Goal: Information Seeking & Learning: Learn about a topic

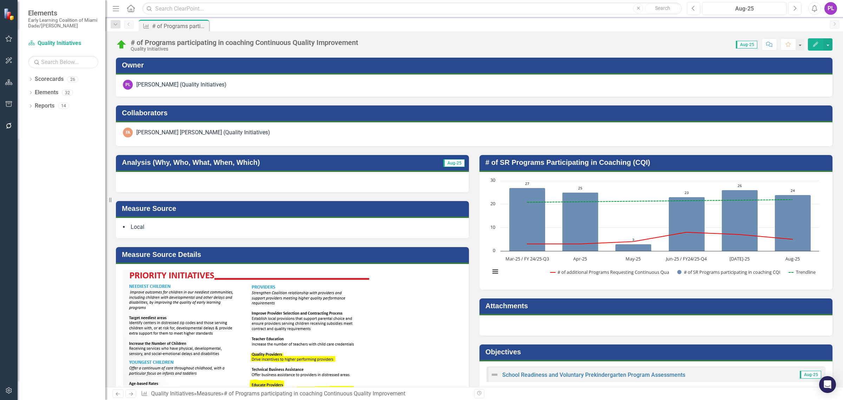
click at [374, 124] on div "[PERSON_NAME] [PERSON_NAME] (Quality Initiatives)" at bounding box center [474, 134] width 716 height 24
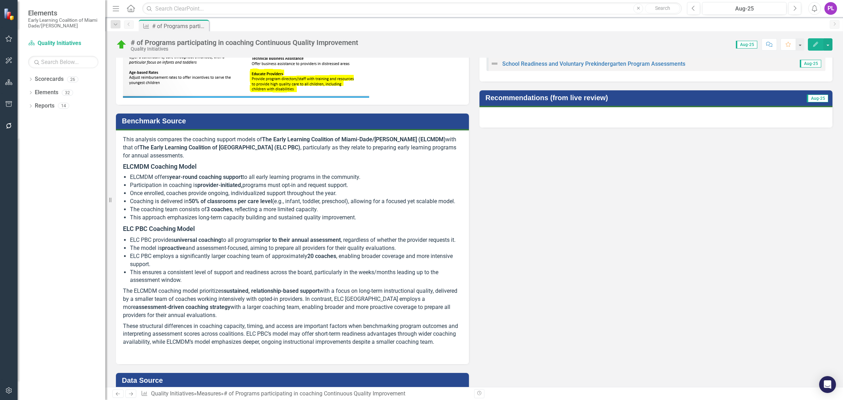
scroll to position [307, 0]
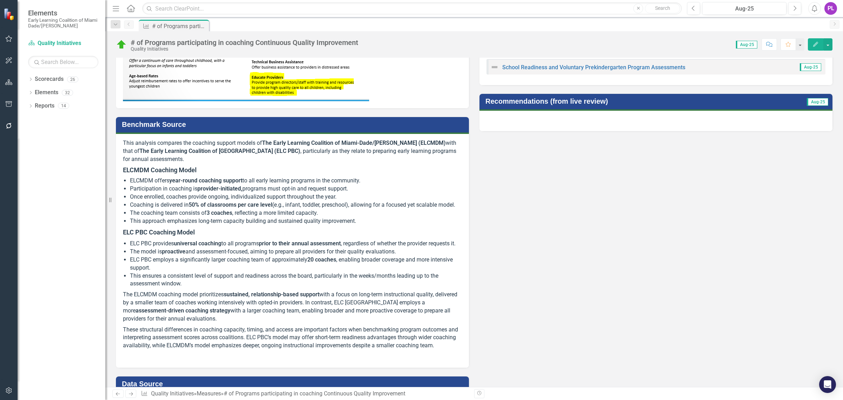
drag, startPoint x: 325, startPoint y: 269, endPoint x: 302, endPoint y: 269, distance: 23.2
click at [325, 263] on strong "20 coaches" at bounding box center [321, 259] width 29 height 7
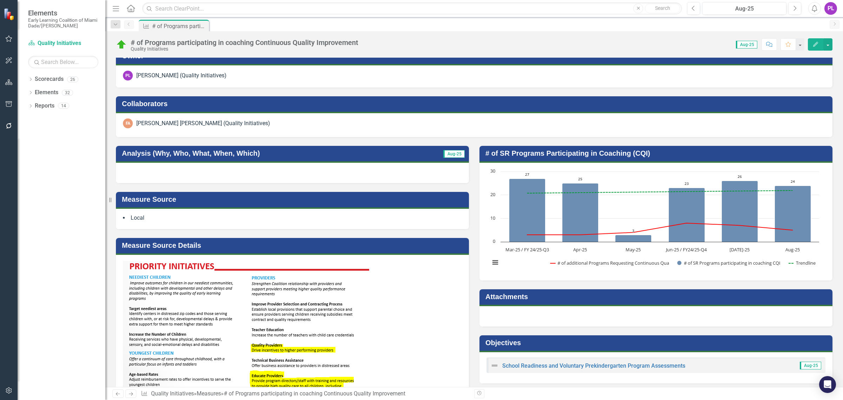
scroll to position [0, 0]
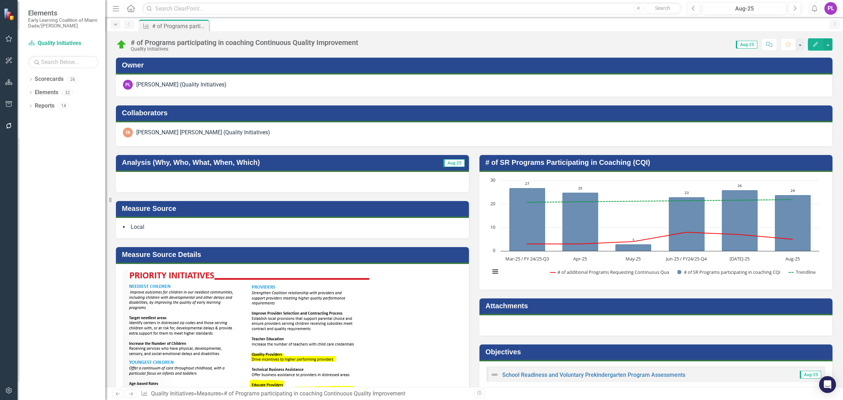
click at [112, 23] on icon "Dropdown" at bounding box center [115, 24] width 6 height 5
click at [322, 34] on div "# of Programs participating in coaching Continuous Quality Improvement Quality …" at bounding box center [473, 41] width 737 height 21
drag, startPoint x: 132, startPoint y: 5, endPoint x: 195, endPoint y: 19, distance: 64.6
click at [132, 6] on icon "Home" at bounding box center [130, 8] width 9 height 7
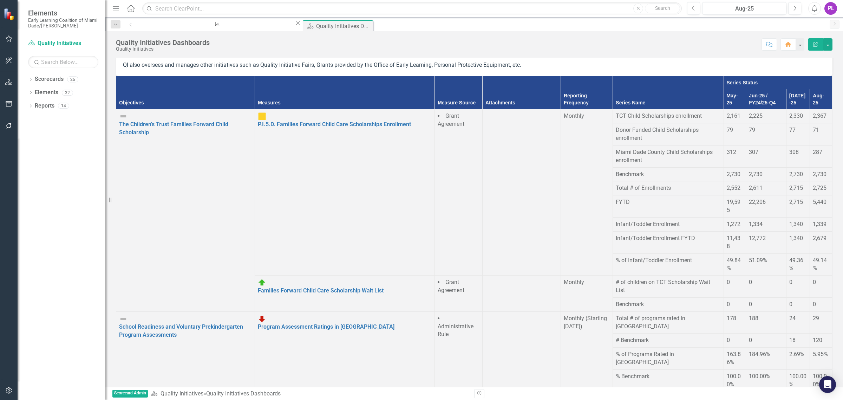
scroll to position [307, 0]
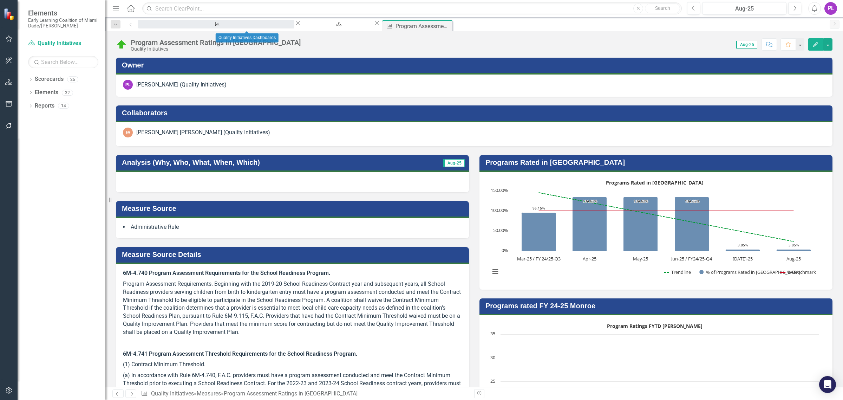
click at [183, 26] on div "# of Programs participating in coaching Continuous Quality Improvement" at bounding box center [216, 30] width 144 height 9
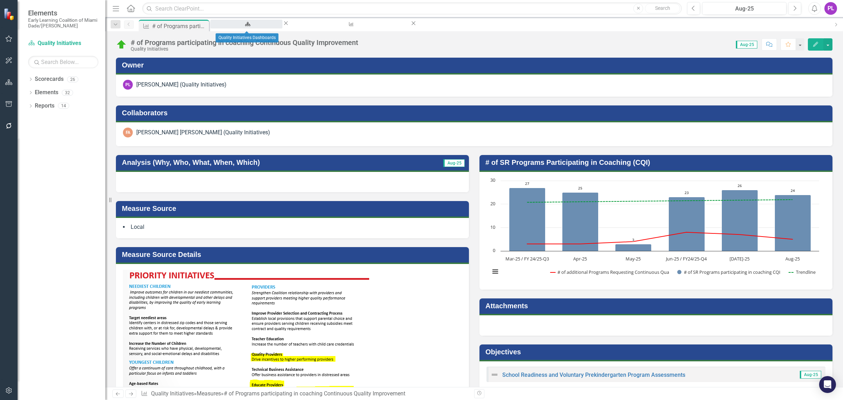
click at [253, 26] on div "Quality Initiatives Dashboards" at bounding box center [246, 30] width 59 height 9
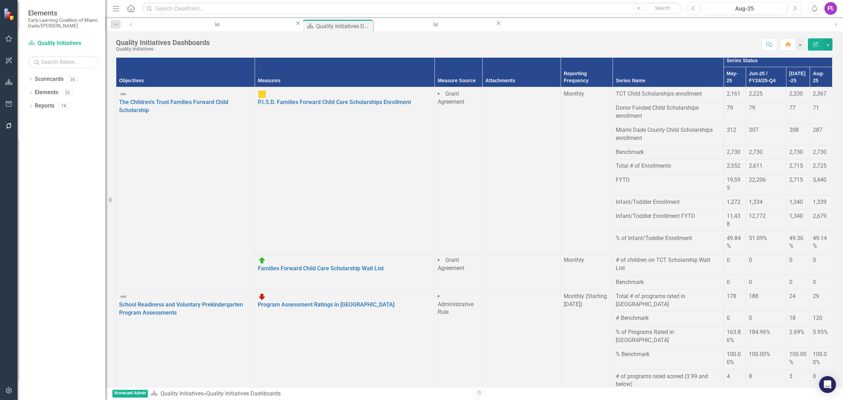
scroll to position [88, 0]
click at [255, 289] on td "Program Assessment Ratings in [GEOGRAPHIC_DATA] Dade Edit Edit Measure Link Ope…" at bounding box center [345, 396] width 180 height 214
click at [258, 301] on link "Program Assessment Ratings in [GEOGRAPHIC_DATA]" at bounding box center [326, 304] width 137 height 7
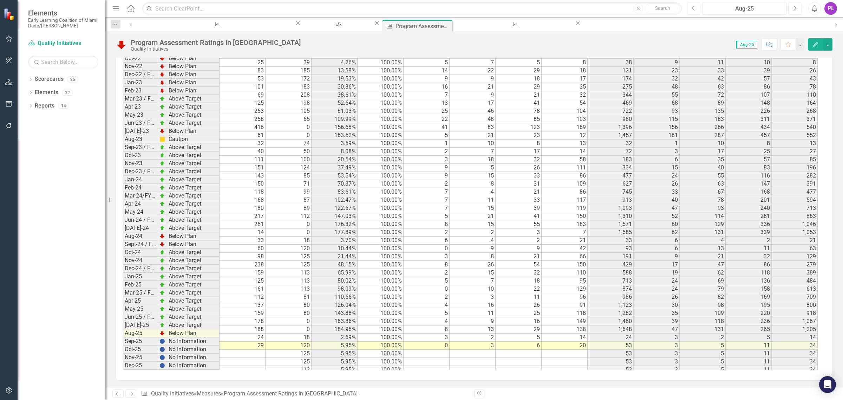
scroll to position [1119, 0]
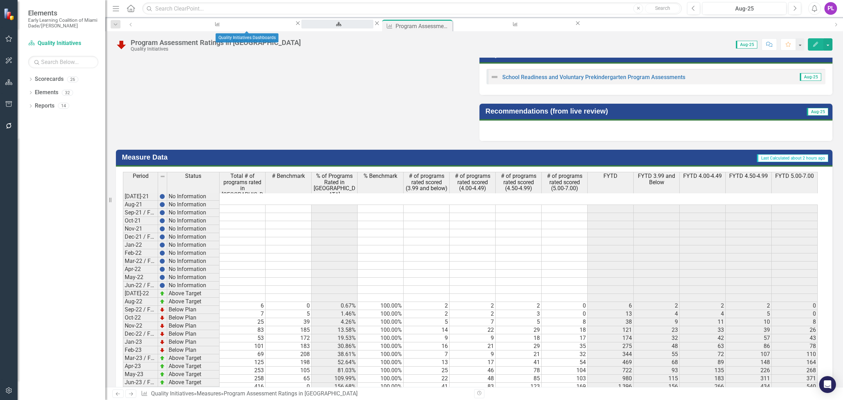
click at [308, 26] on div "Quality Initiatives Dashboards" at bounding box center [337, 30] width 59 height 9
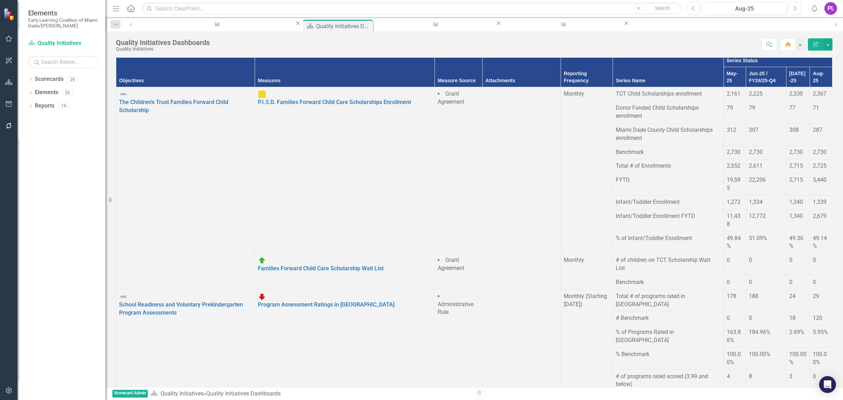
scroll to position [605, 0]
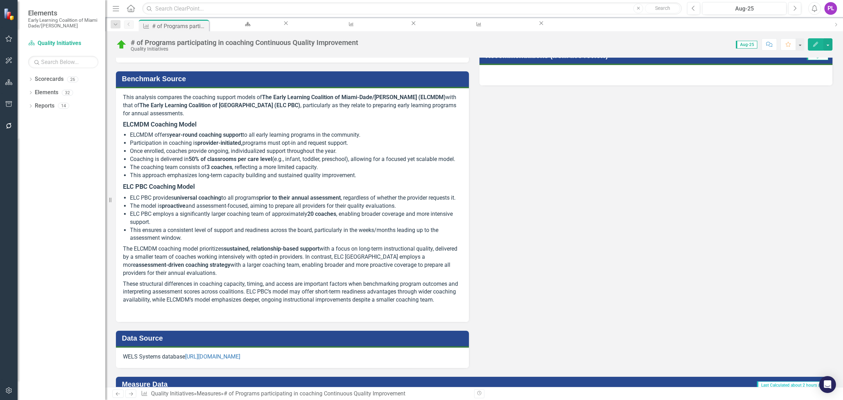
scroll to position [351, 0]
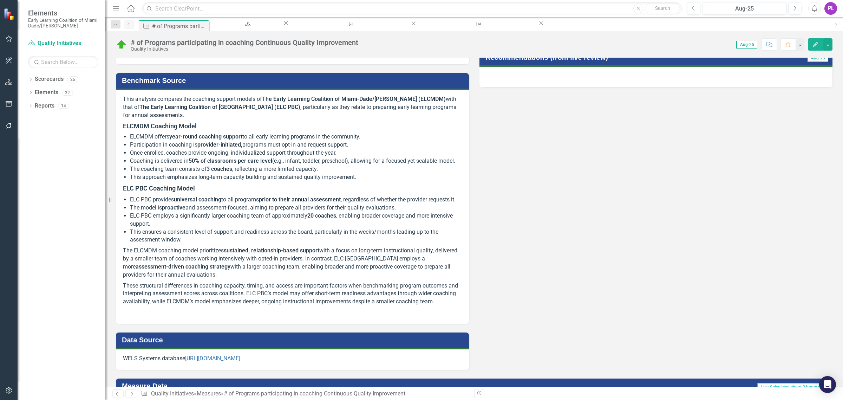
drag, startPoint x: 198, startPoint y: 134, endPoint x: 167, endPoint y: 135, distance: 31.6
click at [198, 135] on strong "year-round coaching support" at bounding box center [205, 136] width 73 height 7
drag, startPoint x: 130, startPoint y: 136, endPoint x: 230, endPoint y: 151, distance: 101.2
click at [230, 151] on ul "ELCMDM offers year-round coaching support to all early learning programs in the…" at bounding box center [296, 157] width 332 height 48
click at [370, 179] on p "This approach emphasizes long-term capacity building and sustained quality impr…" at bounding box center [296, 177] width 332 height 8
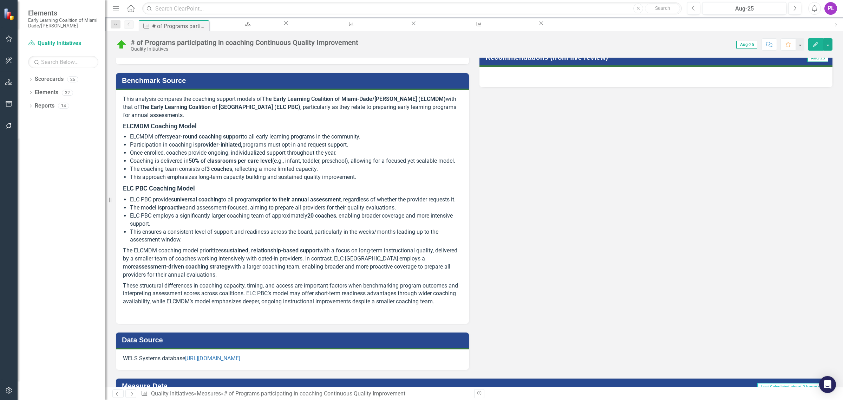
click at [356, 174] on p "This approach emphasizes long-term capacity building and sustained quality impr…" at bounding box center [296, 177] width 332 height 8
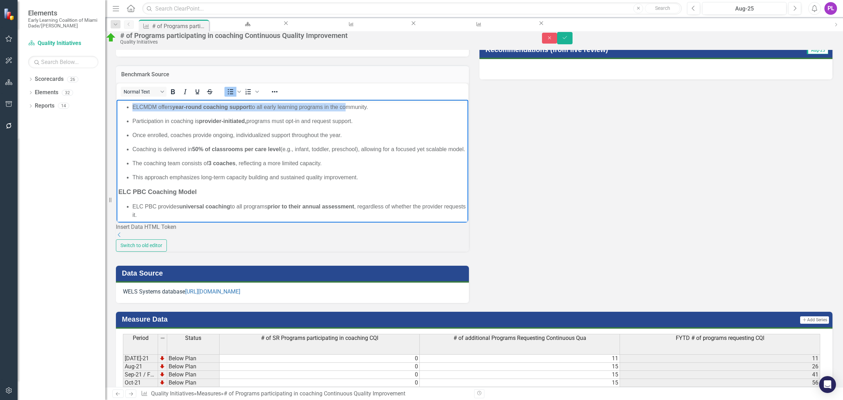
scroll to position [42, 0]
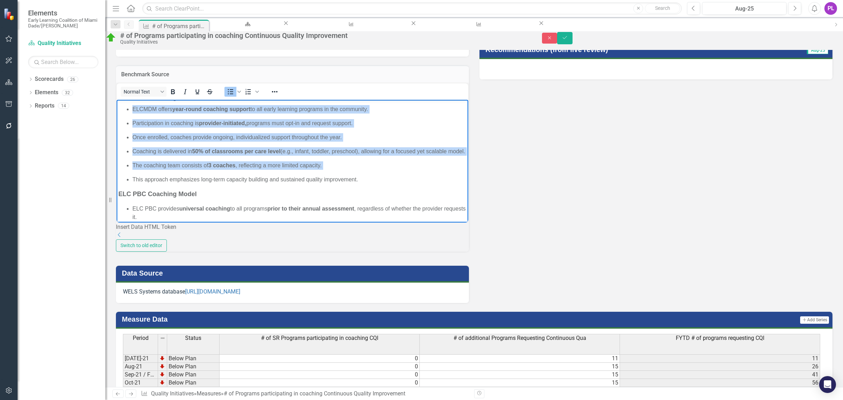
drag, startPoint x: 133, startPoint y: 150, endPoint x: 366, endPoint y: 179, distance: 234.9
click at [366, 179] on ul "ELCMDM offers year-round coaching support to all early learning programs in the…" at bounding box center [292, 144] width 348 height 79
copy ul "ELCMDM offers year-round coaching support to all early learning programs in the…"
